Goal: Find specific page/section: Find specific page/section

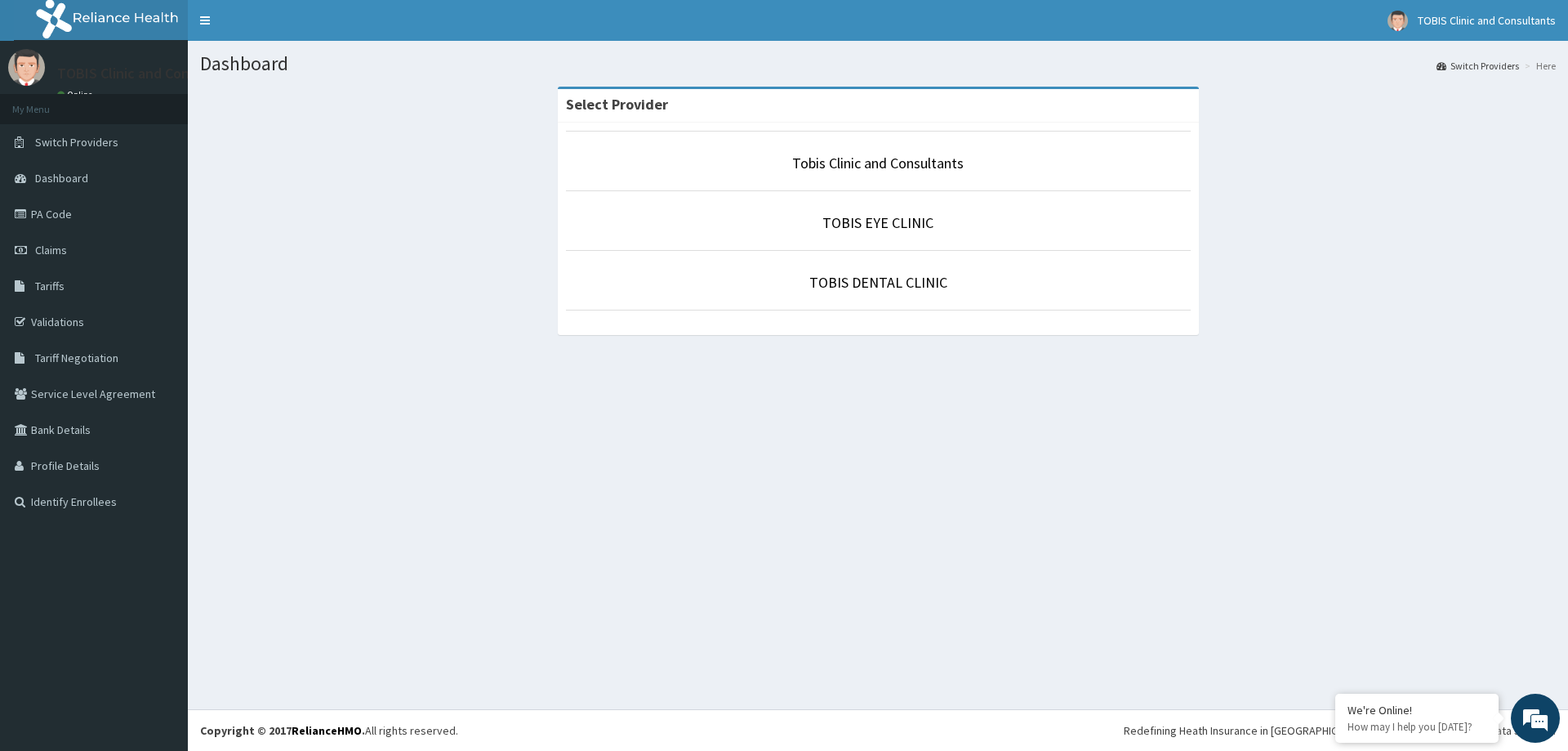
click at [892, 173] on p "Tobis Clinic and Consultants" at bounding box center [878, 163] width 625 height 21
click at [62, 216] on link "PA Code" at bounding box center [94, 214] width 188 height 36
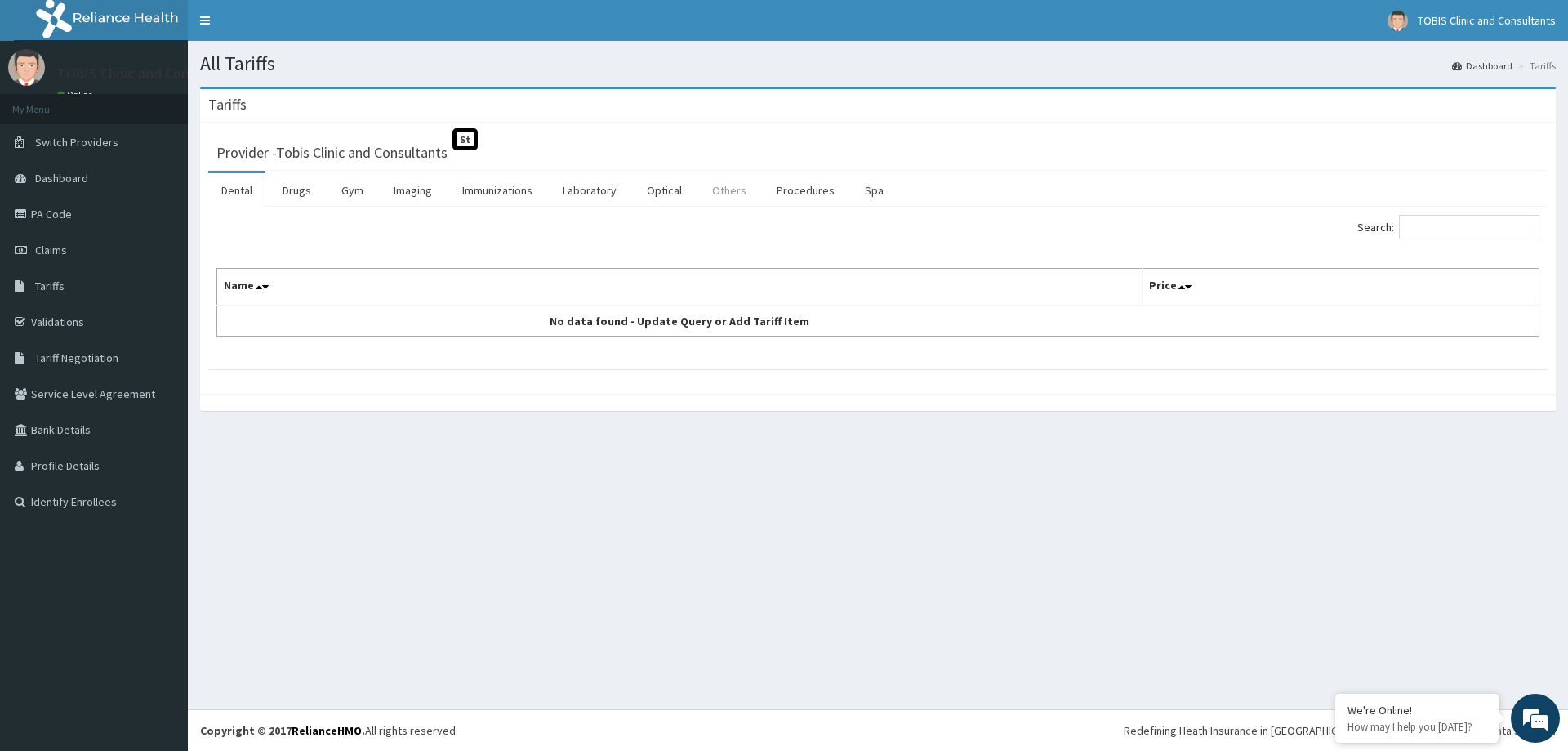
click at [721, 194] on link "Others" at bounding box center [729, 189] width 61 height 34
click at [1422, 224] on input "Search:" at bounding box center [1470, 227] width 141 height 24
type input "myomect"
click at [814, 192] on link "Procedures" at bounding box center [806, 189] width 84 height 34
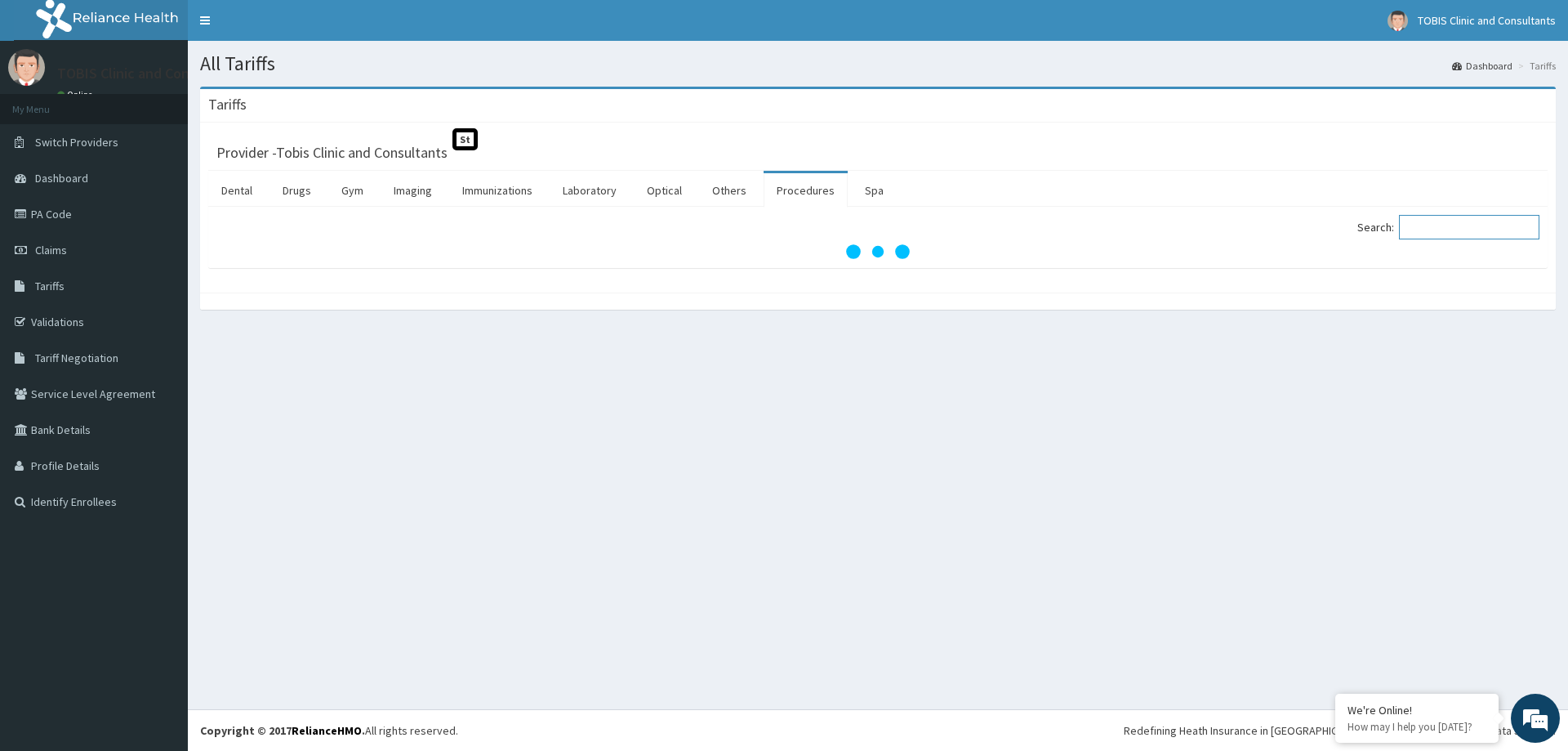
click at [1430, 224] on input "Search:" at bounding box center [1470, 227] width 141 height 24
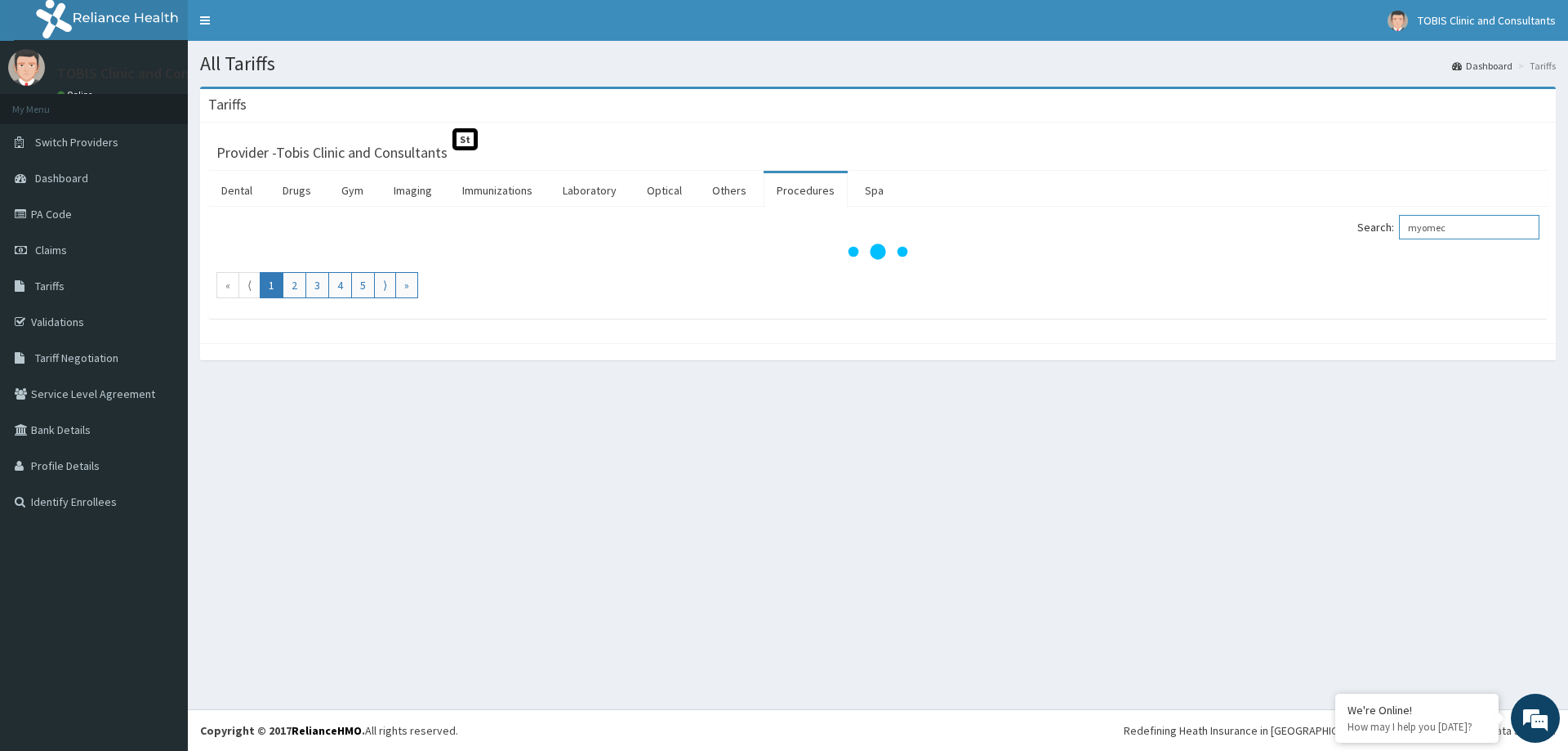
type input "myomect"
